Goal: Task Accomplishment & Management: Manage account settings

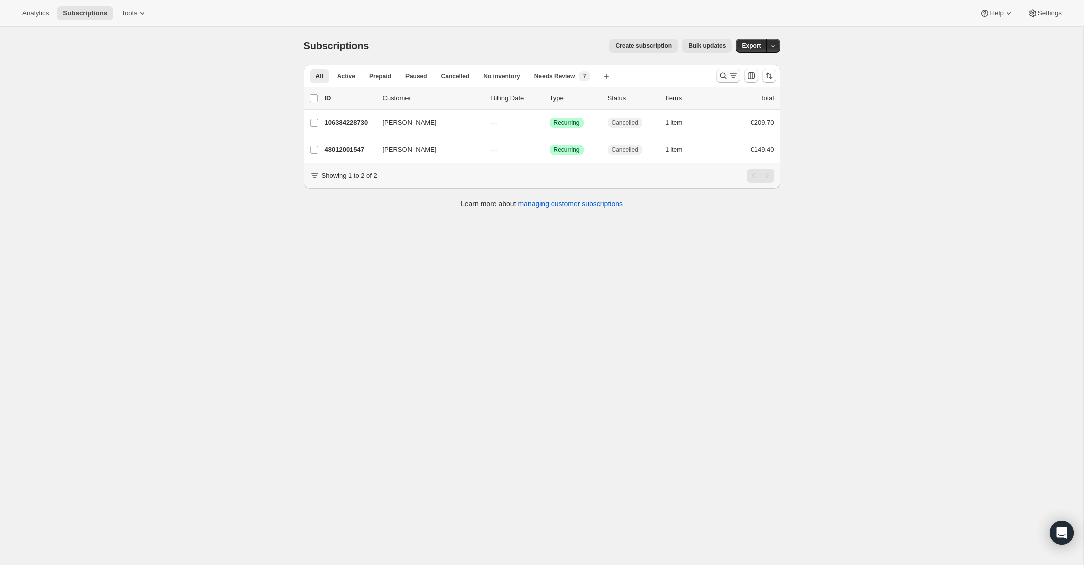
click at [721, 75] on icon "Search and filter results" at bounding box center [723, 76] width 10 height 10
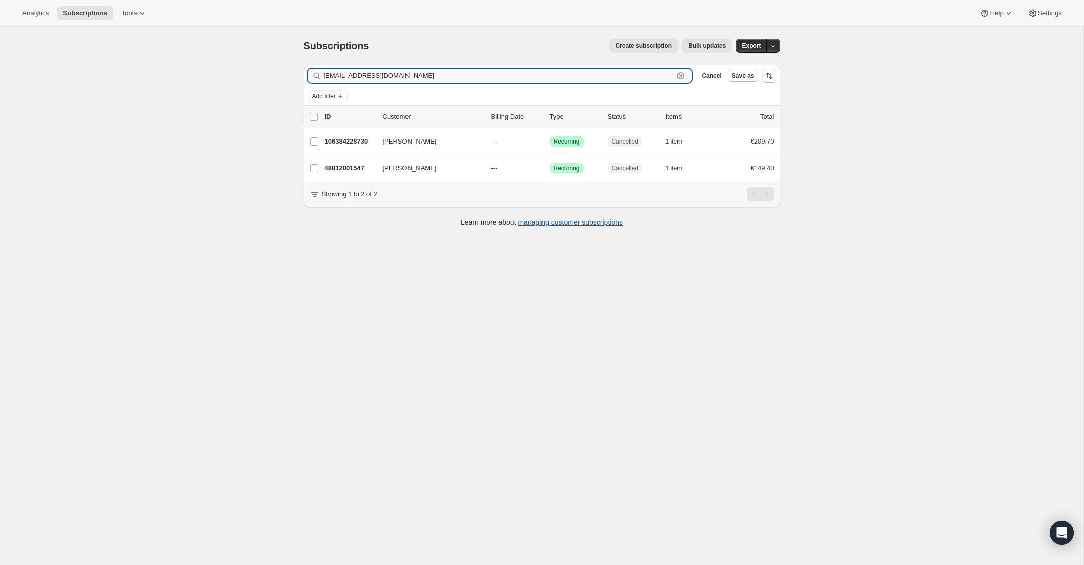
click at [683, 76] on icon "button" at bounding box center [680, 75] width 7 height 7
paste input "[EMAIL_ADDRESS][DOMAIN_NAME]"
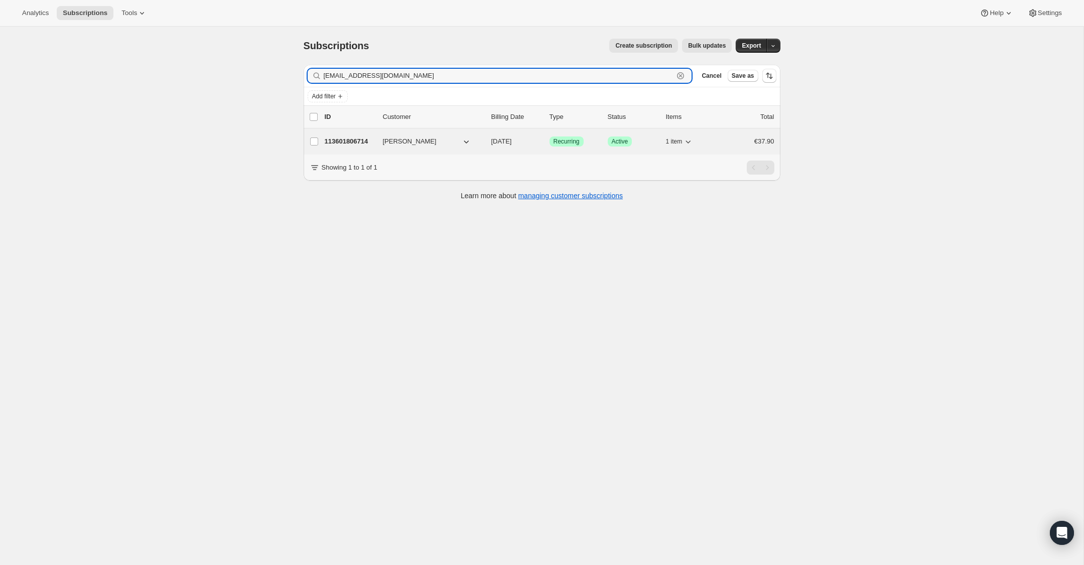
type input "[EMAIL_ADDRESS][DOMAIN_NAME]"
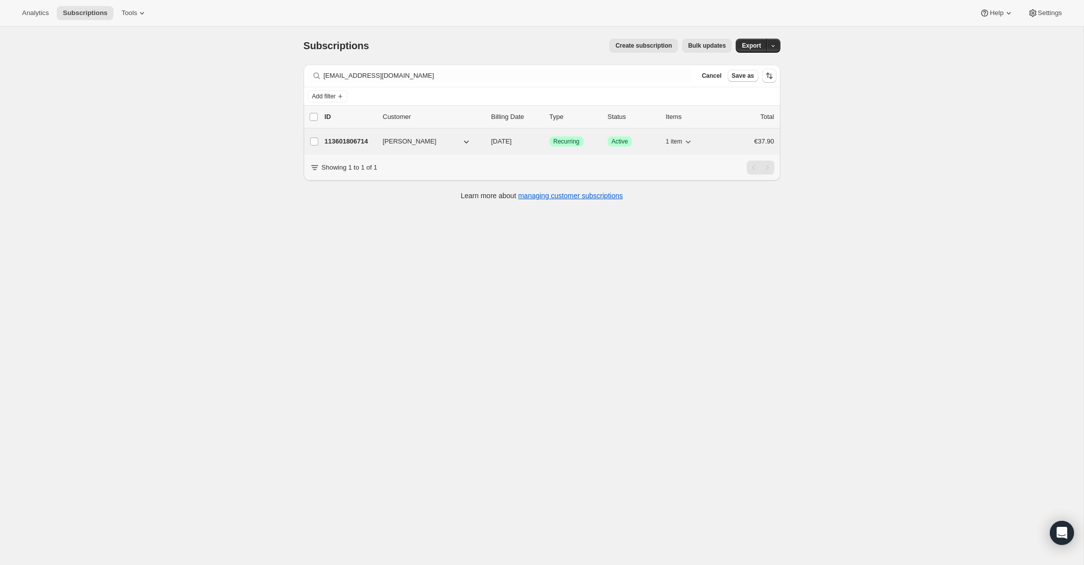
click at [349, 144] on p "113601806714" at bounding box center [350, 141] width 50 height 10
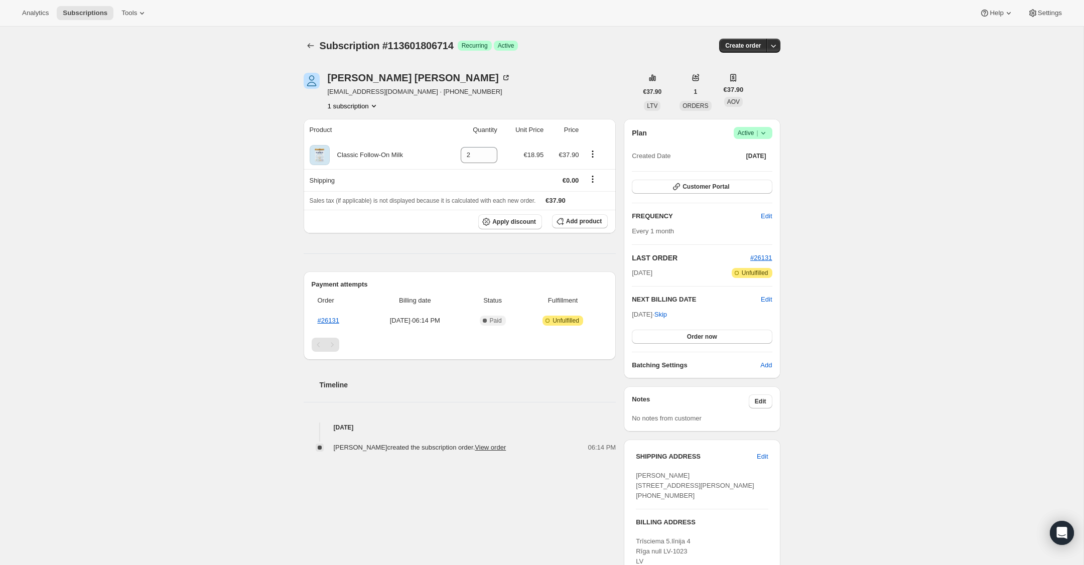
click at [766, 136] on icon at bounding box center [763, 133] width 10 height 10
click at [763, 171] on span "Cancel subscription" at bounding box center [750, 170] width 57 height 8
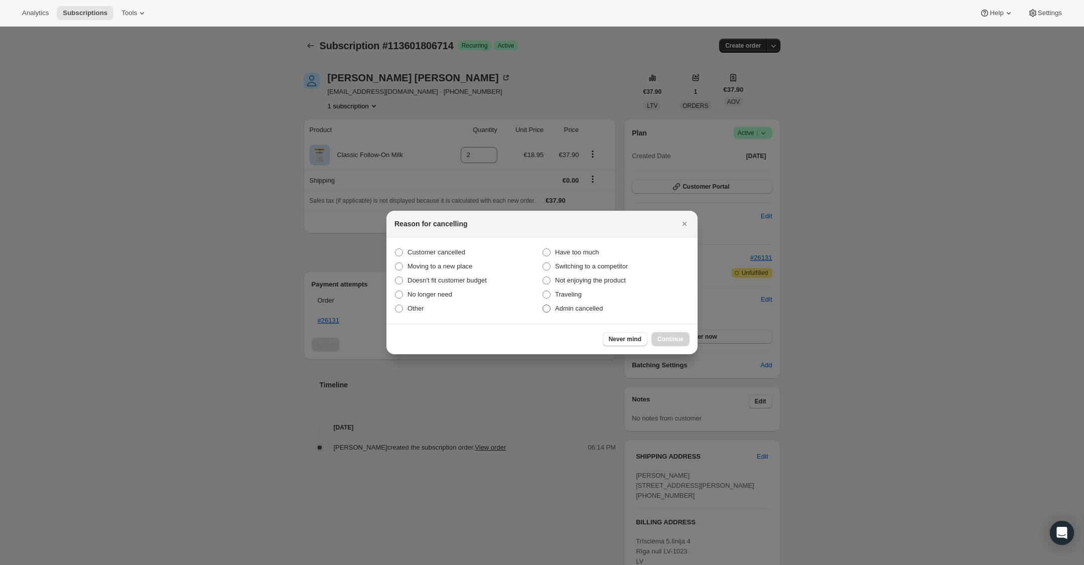
click at [547, 307] on span ":r2u:" at bounding box center [546, 309] width 8 height 8
click at [543, 305] on input "Admin cancelled" at bounding box center [542, 305] width 1 height 1
radio input "true"
click at [674, 342] on span "Continue" at bounding box center [670, 339] width 26 height 8
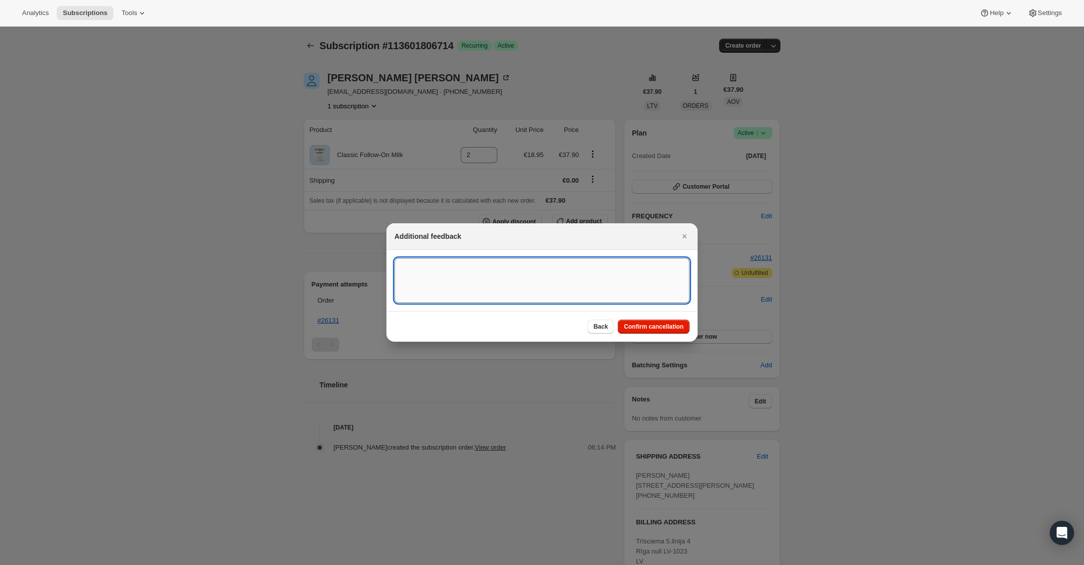
click at [481, 291] on textarea ":r2u:" at bounding box center [541, 280] width 295 height 45
type textarea "Overseas ORder - [GEOGRAPHIC_DATA]"
click at [642, 326] on span "Confirm cancellation" at bounding box center [654, 327] width 60 height 8
